Goal: Information Seeking & Learning: Find specific fact

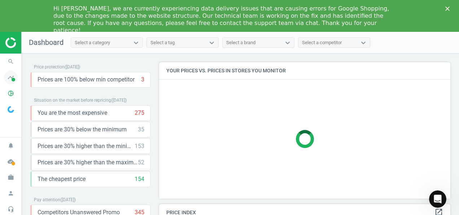
click at [12, 77] on icon "timeline" at bounding box center [11, 77] width 14 height 14
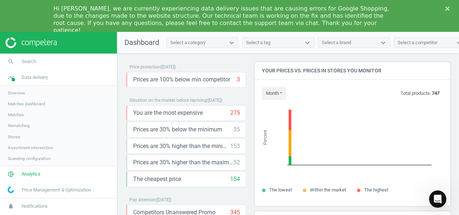
scroll to position [177, 201]
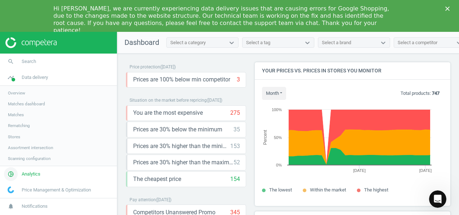
click at [9, 174] on icon "pie_chart_outlined" at bounding box center [11, 174] width 14 height 14
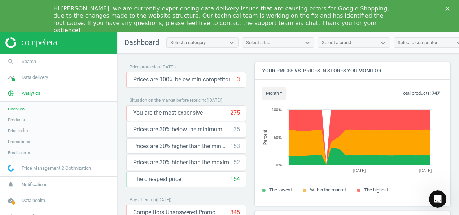
click at [15, 117] on span "Products" at bounding box center [16, 120] width 17 height 6
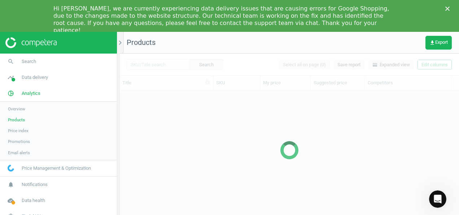
scroll to position [132, 334]
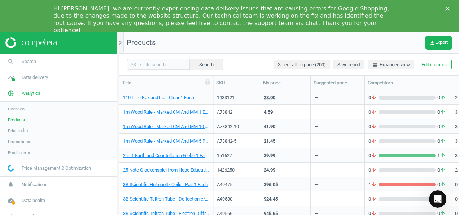
click at [448, 6] on div "Hi [PERSON_NAME], we are currently experiencing data delivery issues that are c…" at bounding box center [229, 19] width 459 height 33
click at [140, 66] on input "text" at bounding box center [158, 64] width 63 height 11
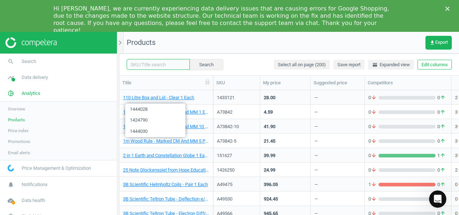
click at [144, 68] on input "text" at bounding box center [158, 64] width 63 height 11
paste input "1444028"
click at [194, 63] on button "Search" at bounding box center [206, 64] width 34 height 11
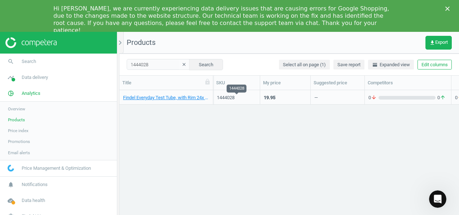
click at [225, 98] on div "1444028" at bounding box center [236, 97] width 39 height 7
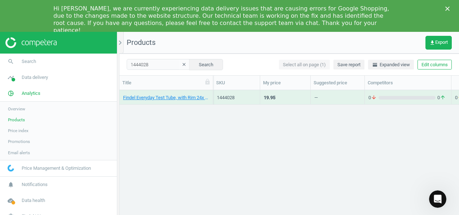
click at [224, 98] on div "1444028" at bounding box center [236, 97] width 39 height 7
click at [228, 98] on div "1444028" at bounding box center [236, 97] width 39 height 7
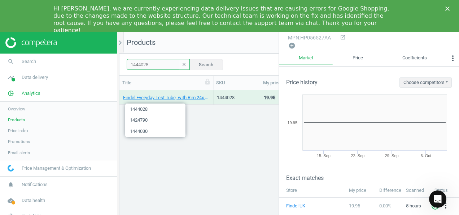
drag, startPoint x: 155, startPoint y: 63, endPoint x: 121, endPoint y: 66, distance: 34.9
click at [121, 66] on div "1444028 clear Search Select all on page (1) Save report horizontal_split Expand…" at bounding box center [290, 64] width 340 height 22
paste input "40"
click at [201, 63] on button "Search" at bounding box center [206, 64] width 34 height 11
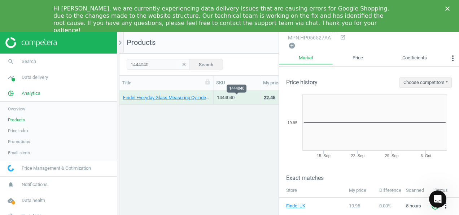
click at [225, 95] on div "1444040" at bounding box center [236, 97] width 39 height 7
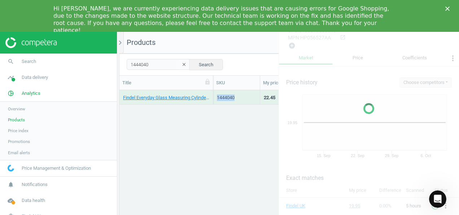
click at [225, 95] on div "1444040" at bounding box center [236, 97] width 39 height 7
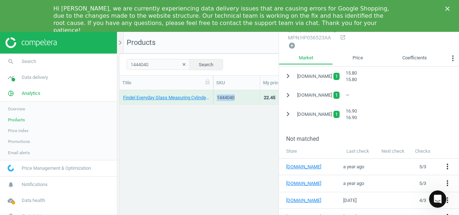
scroll to position [137, 0]
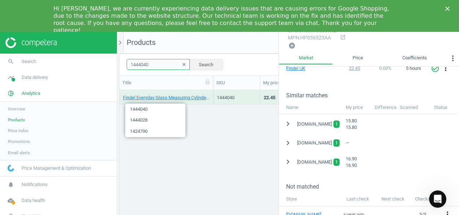
drag, startPoint x: 152, startPoint y: 65, endPoint x: 125, endPoint y: 66, distance: 26.8
click at [125, 66] on div "1444040 clear Search Select all on page (1) Save report horizontal_split Expand…" at bounding box center [290, 64] width 340 height 22
paste input "35"
click at [204, 63] on button "Search" at bounding box center [206, 64] width 34 height 11
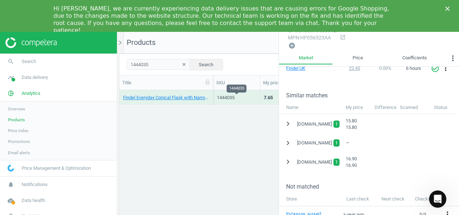
click at [228, 95] on div "1444035" at bounding box center [236, 97] width 39 height 7
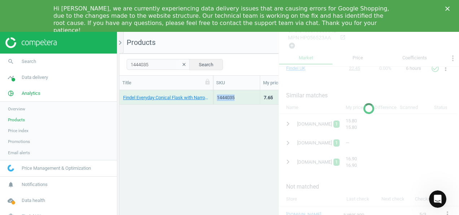
click at [228, 95] on div "1444035" at bounding box center [236, 97] width 39 height 7
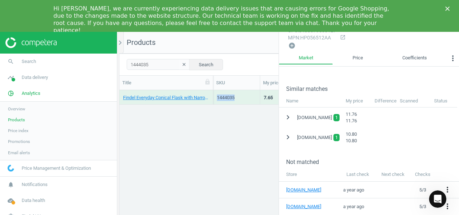
scroll to position [119, 0]
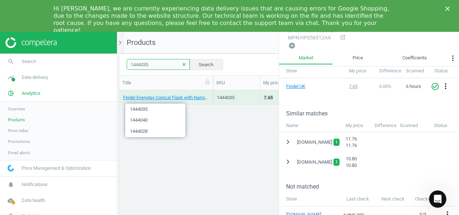
drag, startPoint x: 150, startPoint y: 67, endPoint x: 120, endPoint y: 69, distance: 29.7
click at [116, 70] on section "search Search timeline Data delivery Overview Matches dashboard Matches Rematch…" at bounding box center [229, 159] width 459 height 254
paste input "24804"
type input "1424804"
click at [206, 64] on button "Search" at bounding box center [206, 64] width 34 height 11
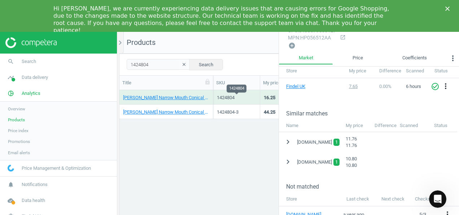
click at [225, 96] on div "1424804" at bounding box center [236, 97] width 39 height 7
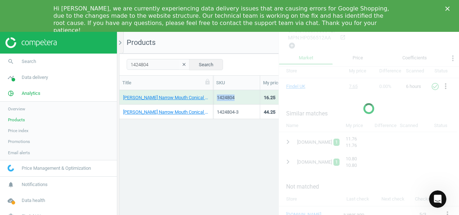
click at [225, 96] on div "1424804" at bounding box center [236, 97] width 39 height 7
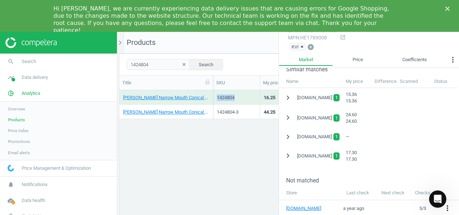
scroll to position [155, 0]
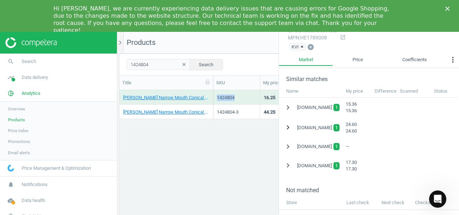
click at [287, 124] on icon "chevron_right" at bounding box center [288, 127] width 9 height 9
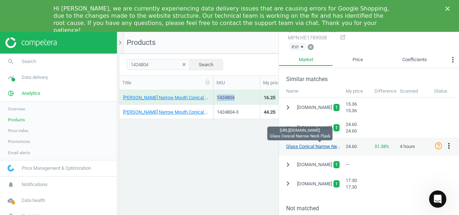
click at [320, 145] on link "Glass Conical Narrow Neck Flask" at bounding box center [320, 145] width 68 height 5
